Goal: Find specific page/section: Find specific page/section

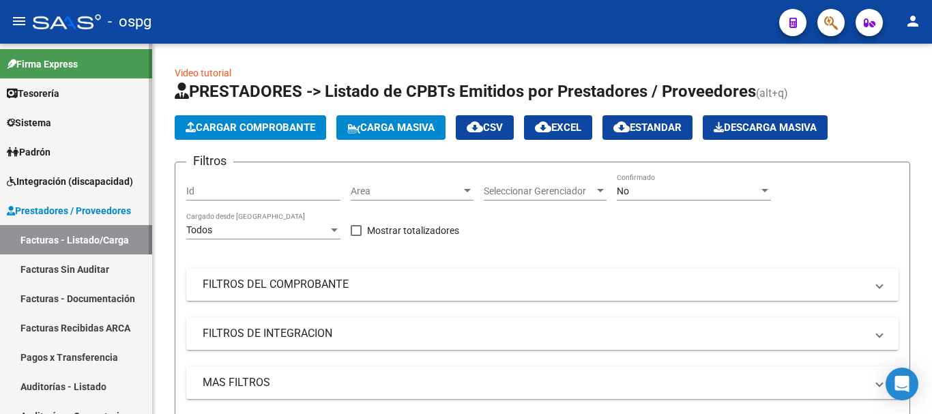
scroll to position [409, 0]
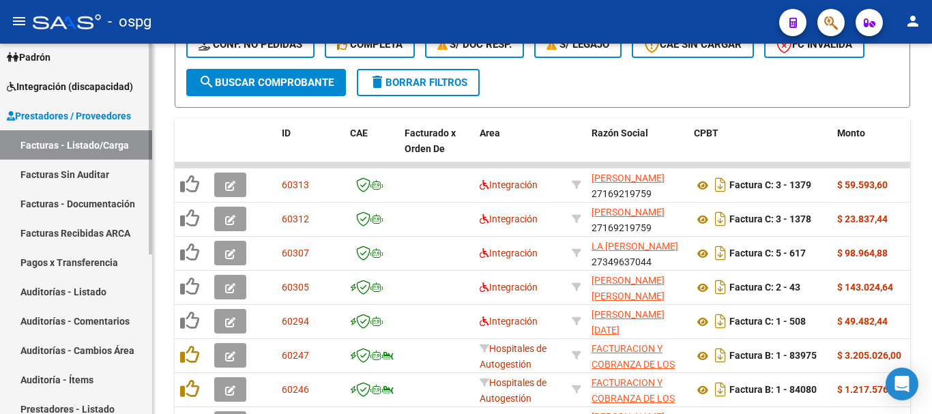
click at [58, 93] on span "Integración (discapacidad)" at bounding box center [70, 86] width 126 height 15
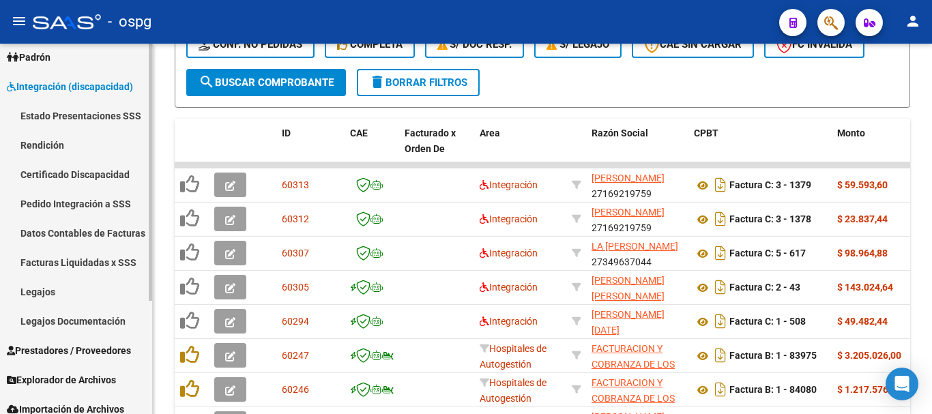
click at [63, 199] on link "Pedido Integración a SSS" at bounding box center [76, 203] width 152 height 29
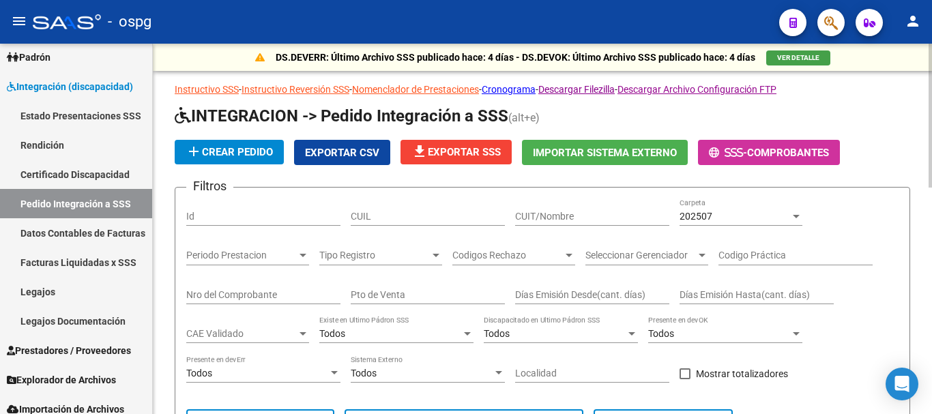
click at [583, 217] on input "CUIT/Nombre" at bounding box center [592, 217] width 154 height 12
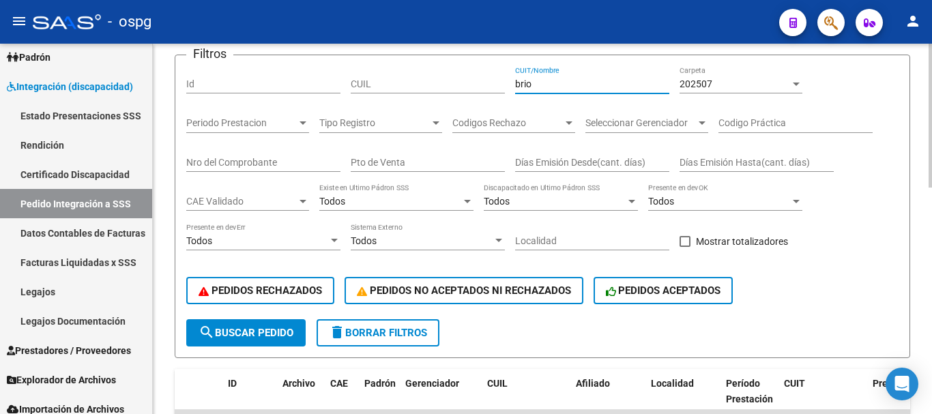
scroll to position [136, 0]
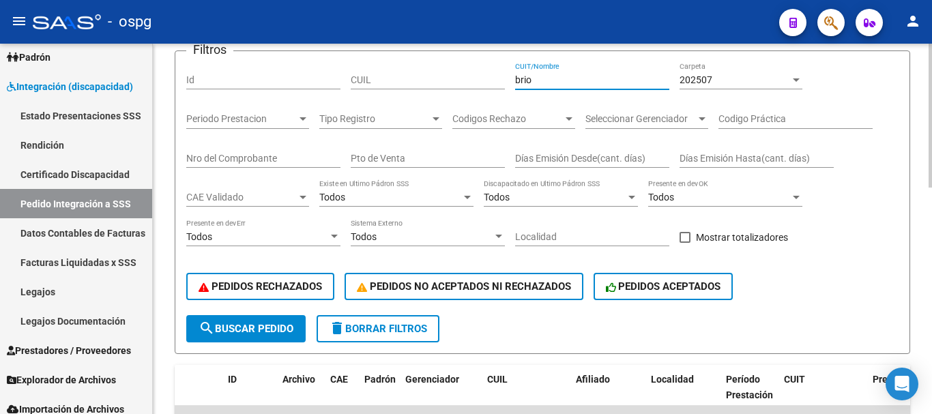
type input "brio"
click at [248, 324] on span "search Buscar Pedido" at bounding box center [246, 329] width 95 height 12
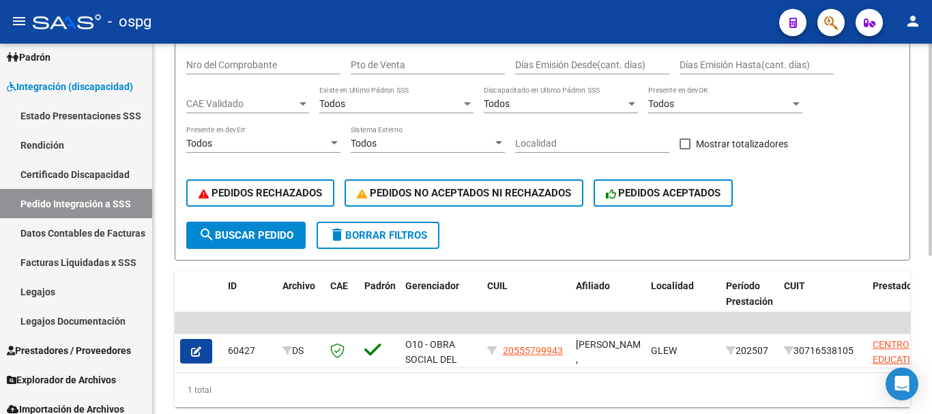
scroll to position [277, 0]
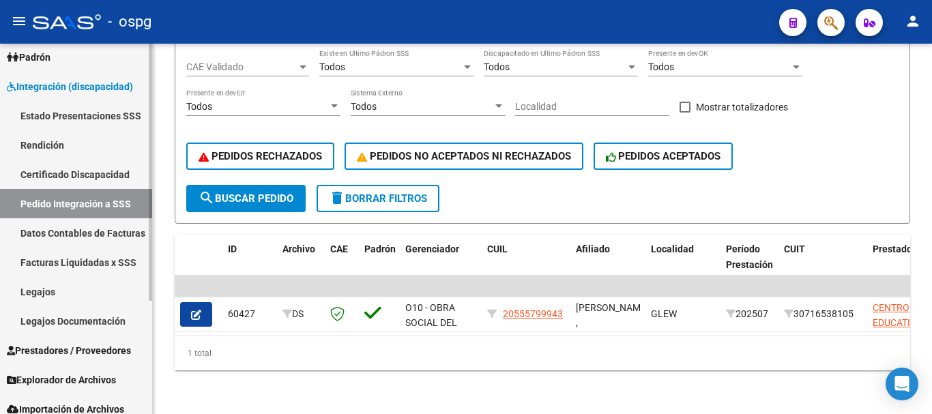
click at [63, 96] on link "Integración (discapacidad)" at bounding box center [76, 86] width 152 height 29
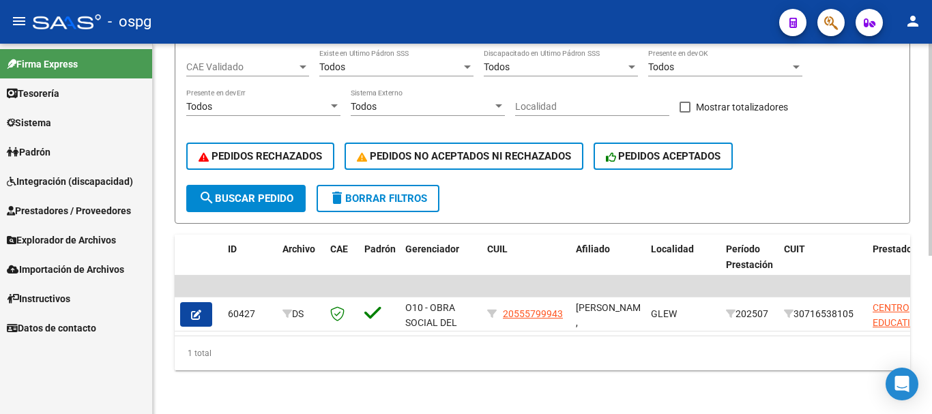
scroll to position [0, 0]
click at [410, 192] on span "delete Borrar Filtros" at bounding box center [378, 198] width 98 height 12
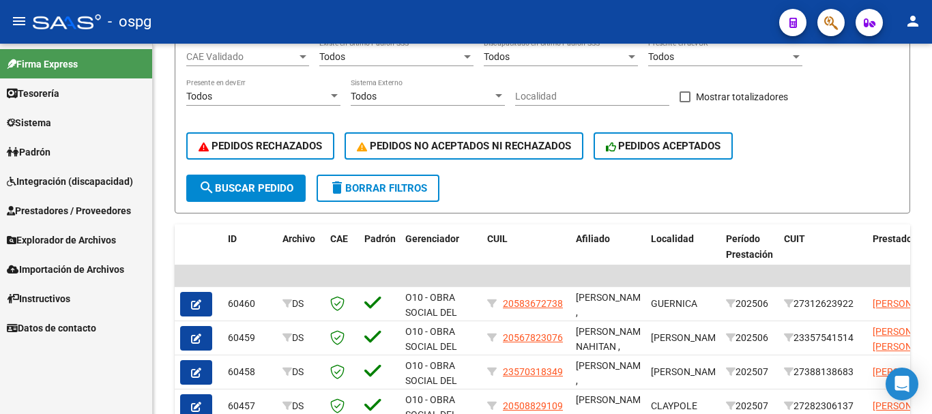
click at [61, 216] on span "Prestadores / Proveedores" at bounding box center [69, 210] width 124 height 15
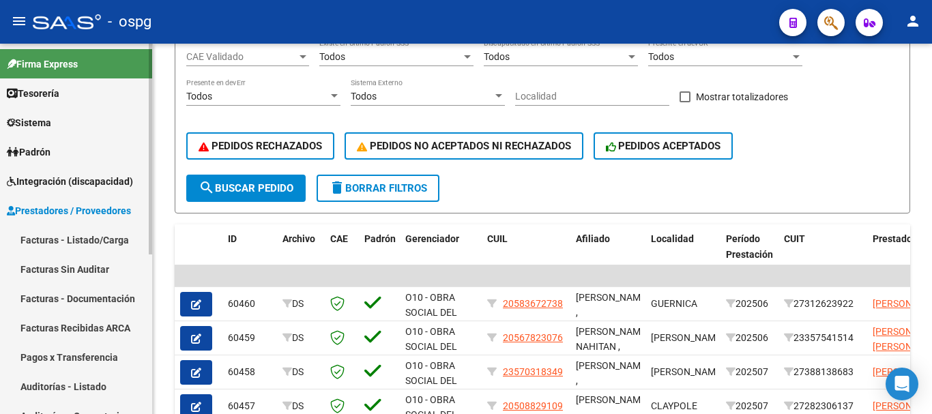
click at [66, 244] on link "Facturas - Listado/Carga" at bounding box center [76, 239] width 152 height 29
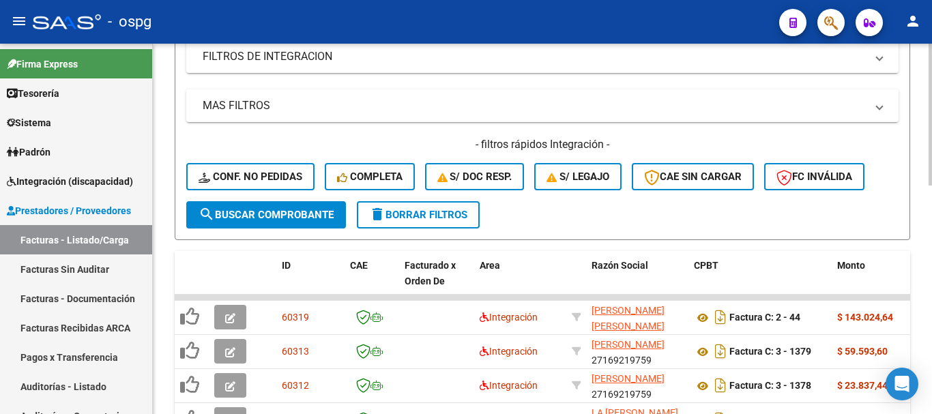
click at [438, 212] on span "delete Borrar Filtros" at bounding box center [418, 215] width 98 height 12
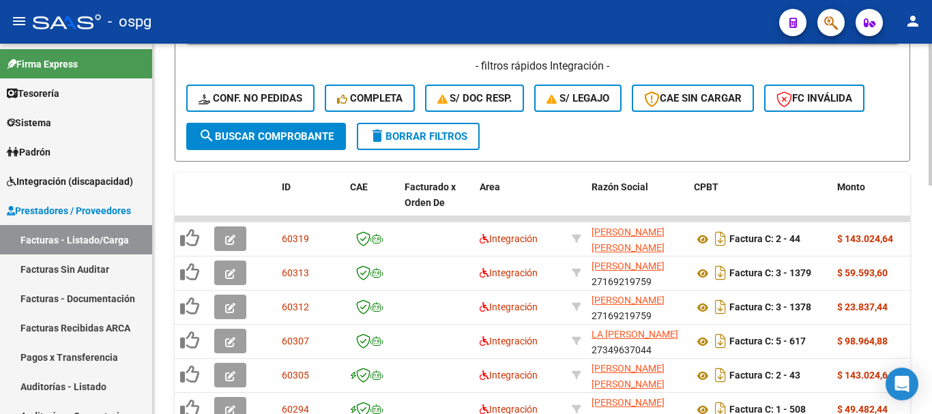
scroll to position [325, 0]
